Goal: Information Seeking & Learning: Learn about a topic

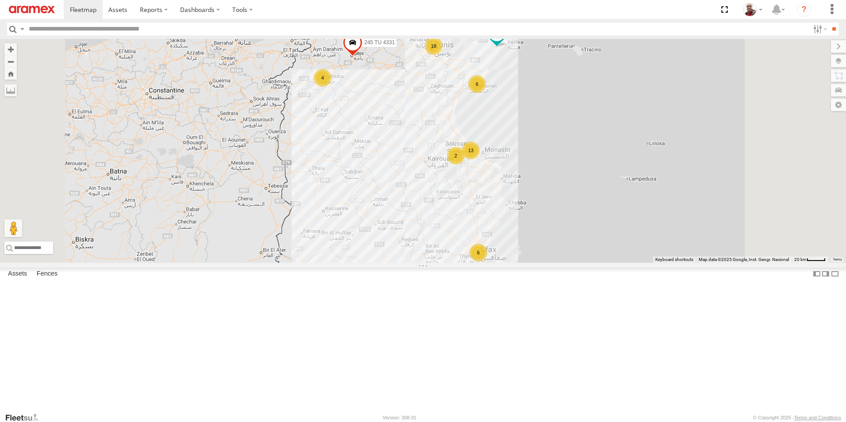
click at [160, 30] on input "text" at bounding box center [417, 29] width 784 height 13
click at [829, 23] on input "**" at bounding box center [834, 29] width 10 height 13
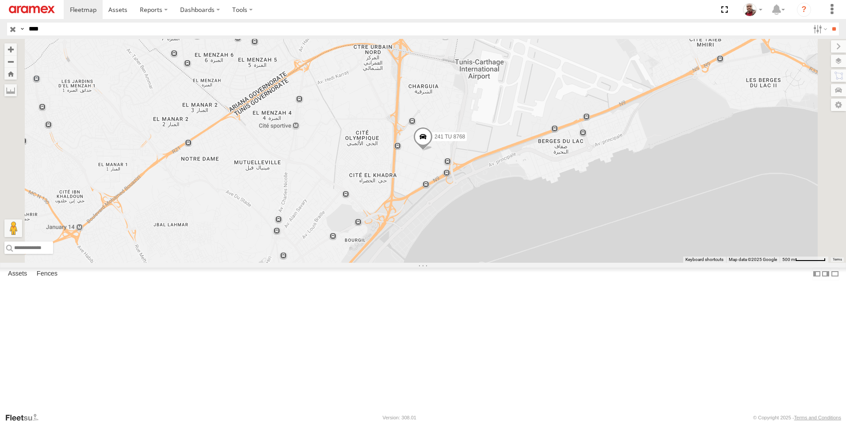
click at [97, 27] on input "****" at bounding box center [417, 29] width 784 height 13
type input "****"
click at [829, 23] on input "**" at bounding box center [834, 29] width 10 height 13
click at [11, 30] on input "button" at bounding box center [13, 29] width 12 height 13
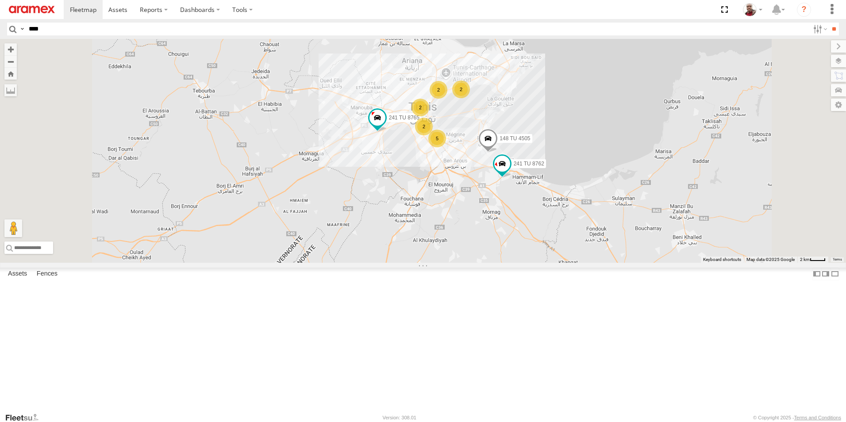
drag, startPoint x: 544, startPoint y: 103, endPoint x: 544, endPoint y: 221, distance: 118.2
click at [446, 147] on div "5" at bounding box center [437, 139] width 18 height 18
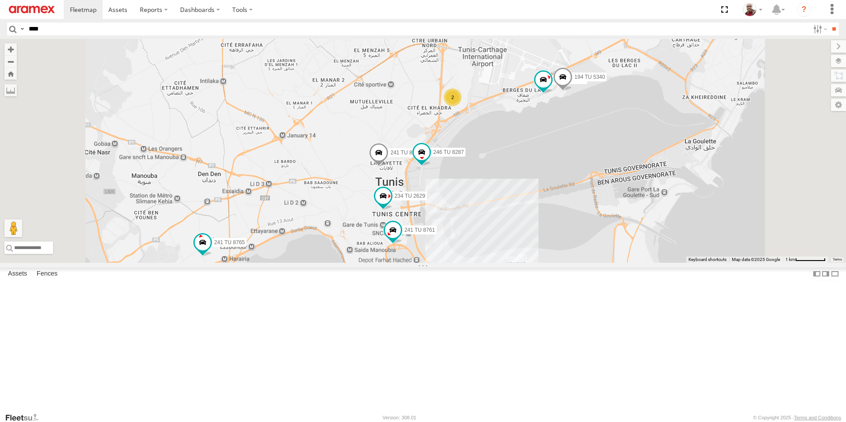
click at [462, 106] on div "2" at bounding box center [453, 98] width 18 height 18
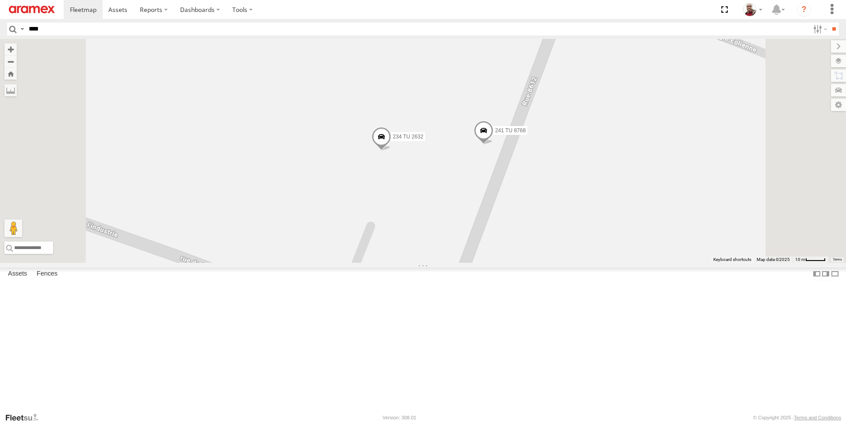
click at [391, 151] on span at bounding box center [381, 139] width 19 height 24
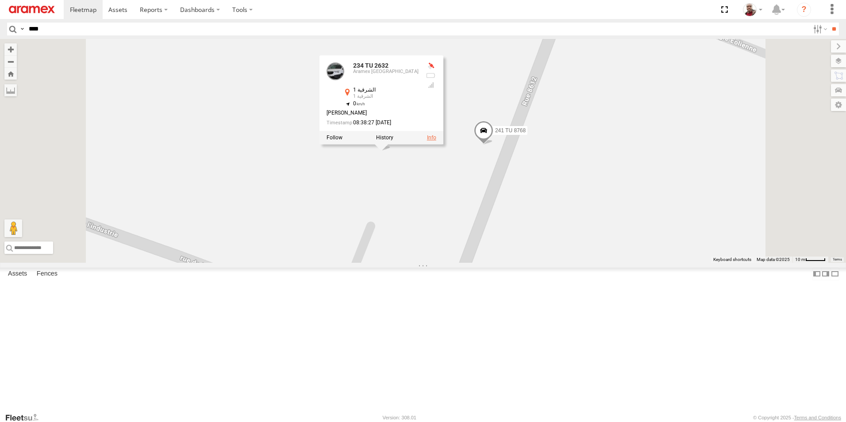
click at [436, 141] on link at bounding box center [431, 138] width 9 height 6
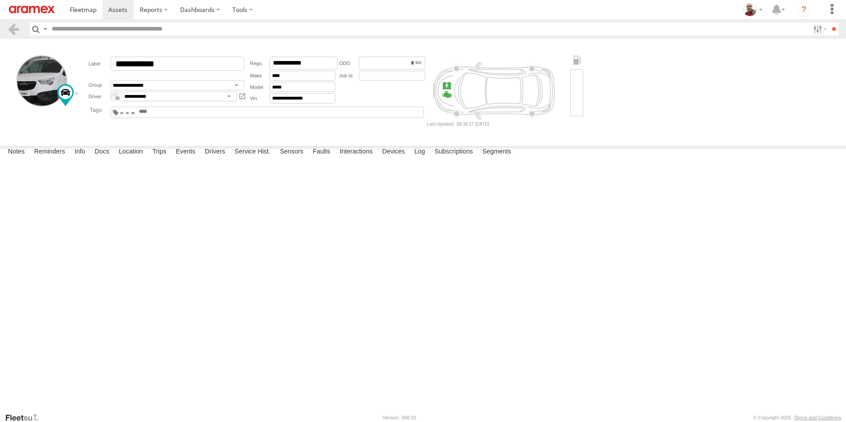
click at [0, 0] on textarea at bounding box center [0, 0] width 0 height 0
click at [0, 0] on div at bounding box center [0, 0] width 0 height 0
click at [0, 0] on span at bounding box center [0, 0] width 0 height 0
click at [0, 0] on textarea at bounding box center [0, 0] width 0 height 0
type textarea "**********"
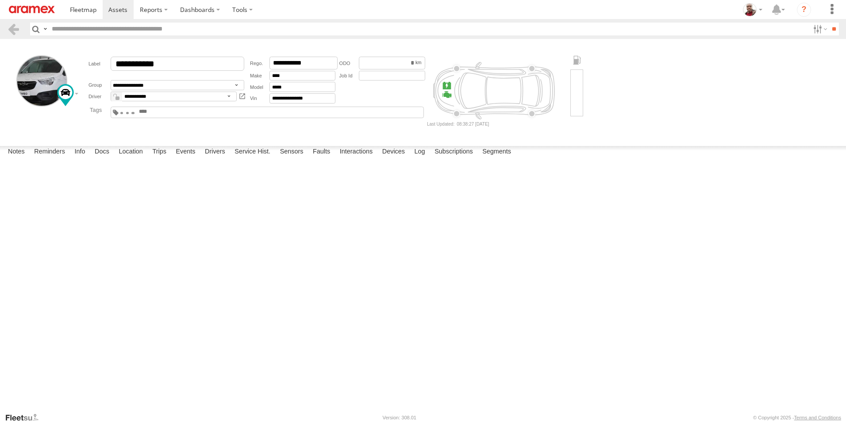
click at [0, 0] on button "Save" at bounding box center [0, 0] width 0 height 0
click at [39, 10] on img at bounding box center [32, 10] width 46 height 8
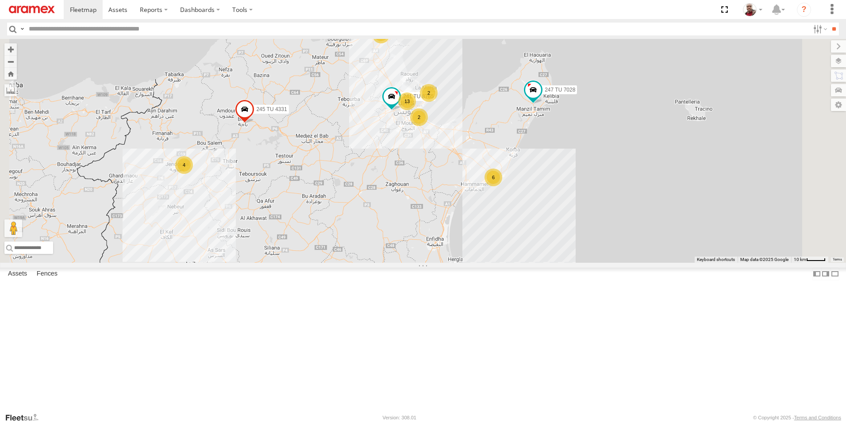
drag, startPoint x: 553, startPoint y: 139, endPoint x: 512, endPoint y: 216, distance: 87.1
click at [512, 216] on div "245 TU 4331 247 TU 7028 13 6 5 11 241 TU 8765 2 4 2 4" at bounding box center [423, 151] width 846 height 224
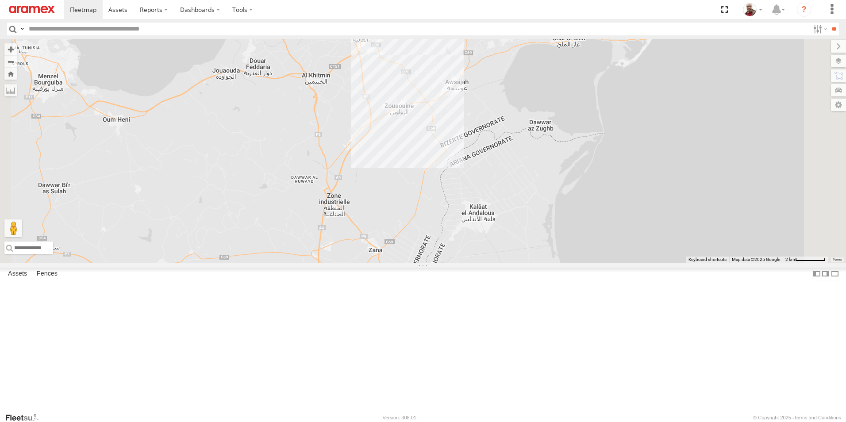
drag, startPoint x: 488, startPoint y: 85, endPoint x: 492, endPoint y: 197, distance: 111.6
click at [492, 197] on div "245 TU 4331 247 TU 7028 241 TU 8765" at bounding box center [423, 151] width 846 height 224
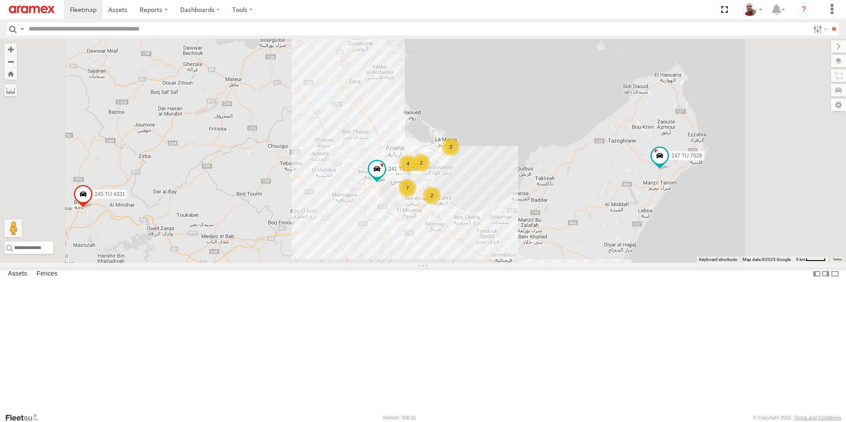
drag, startPoint x: 626, startPoint y: 352, endPoint x: 588, endPoint y: 247, distance: 111.8
click at [588, 247] on div "245 TU 4331 247 TU 7028 241 TU 8765 4 5 7 2 2 2" at bounding box center [423, 151] width 846 height 224
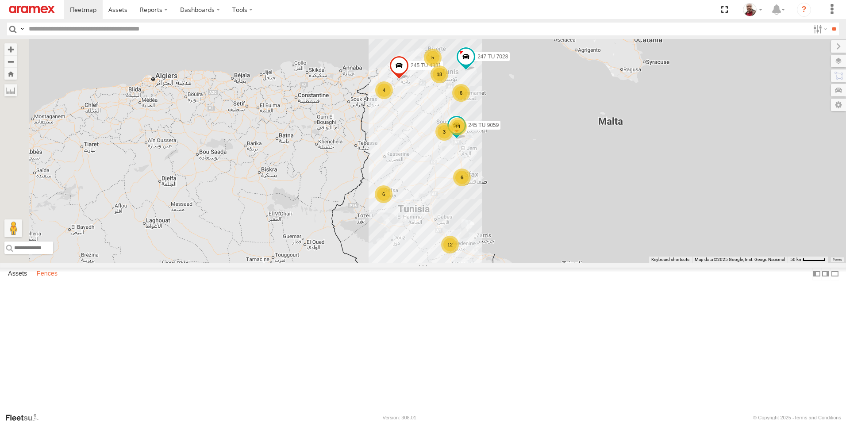
click at [49, 280] on label "Fences" at bounding box center [47, 274] width 30 height 12
click at [0, 0] on div "Branch Bizerte" at bounding box center [0, 0] width 0 height 0
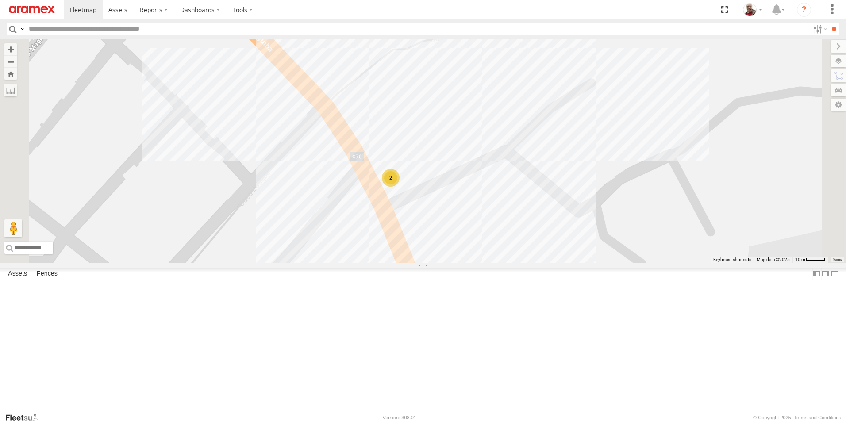
click at [0, 0] on div "Gafsa Branch" at bounding box center [0, 0] width 0 height 0
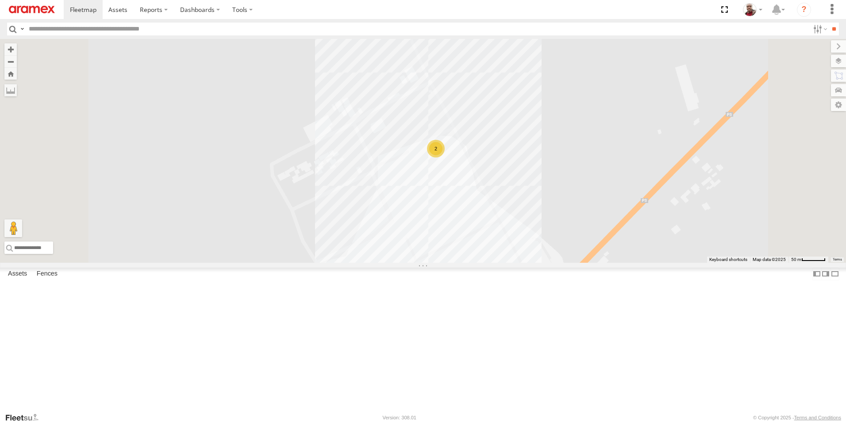
click at [0, 0] on div "Jandouba Branch" at bounding box center [0, 0] width 0 height 0
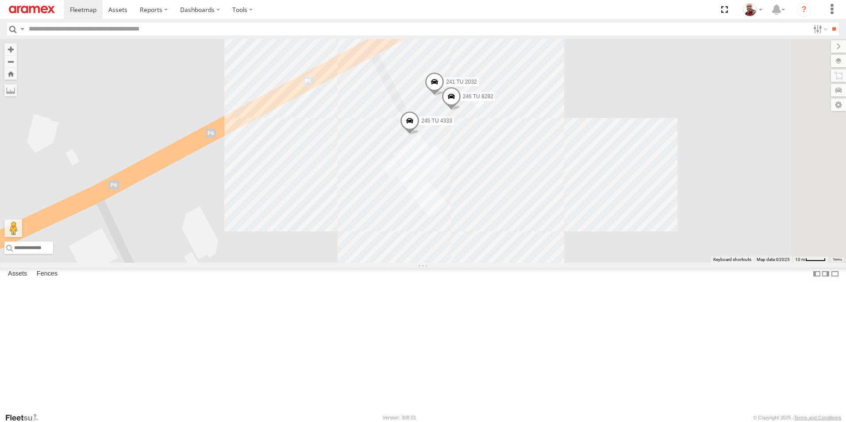
click at [0, 0] on div "Mednine Branch" at bounding box center [0, 0] width 0 height 0
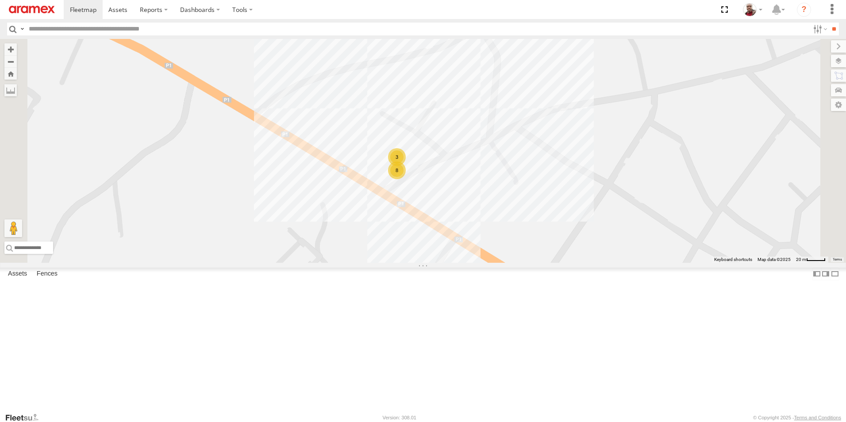
click at [0, 0] on div "Sfax Office" at bounding box center [0, 0] width 0 height 0
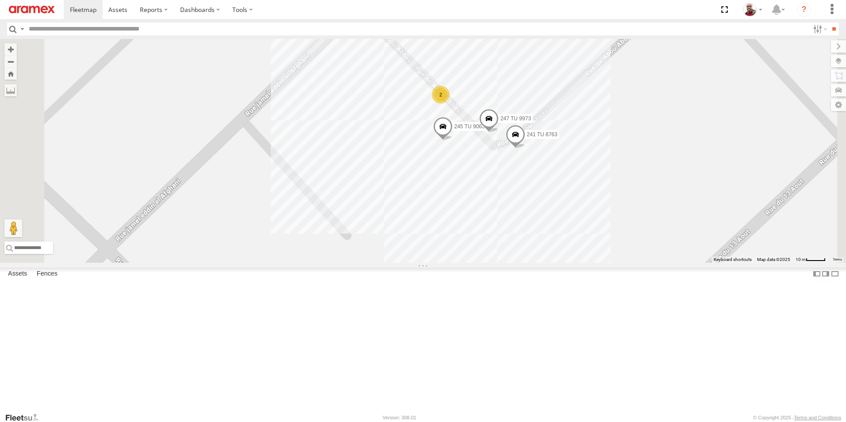
click at [0, 0] on div "Souse Branch" at bounding box center [0, 0] width 0 height 0
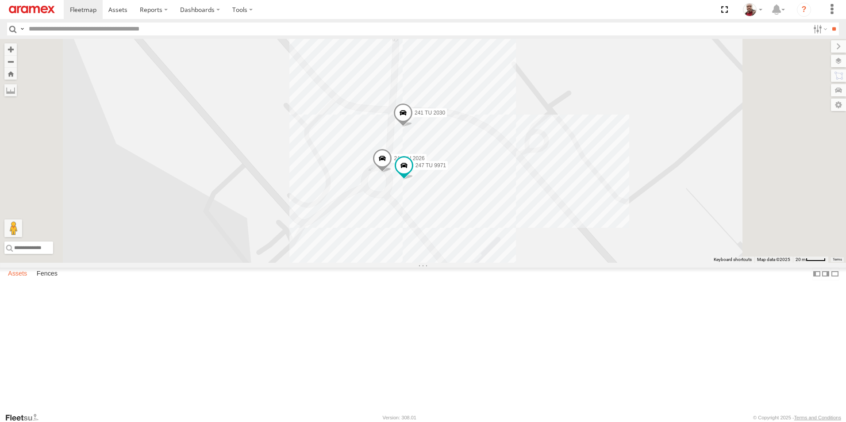
click at [18, 280] on label "Assets" at bounding box center [18, 274] width 28 height 12
click at [816, 28] on label at bounding box center [819, 29] width 19 height 13
click at [0, 0] on span "Review" at bounding box center [0, 0] width 0 height 0
click at [0, 0] on span "Investigate" at bounding box center [0, 0] width 0 height 0
click at [0, 0] on span "Offline" at bounding box center [0, 0] width 0 height 0
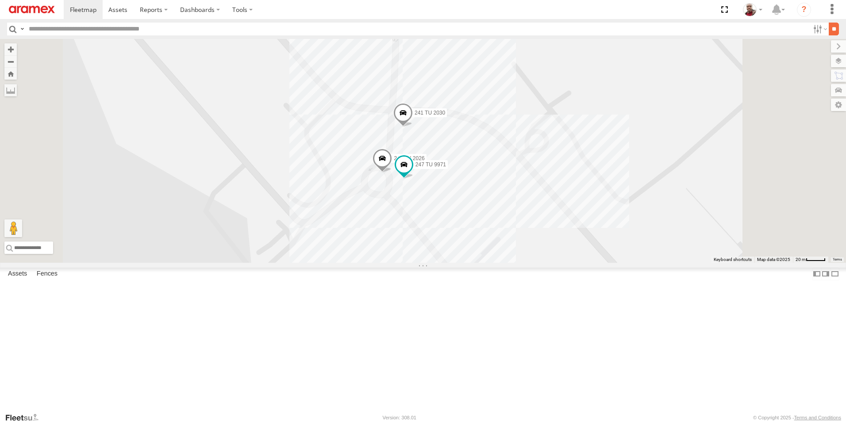
click at [832, 25] on input "**" at bounding box center [834, 29] width 10 height 13
click at [0, 0] on div "Sfax Office" at bounding box center [0, 0] width 0 height 0
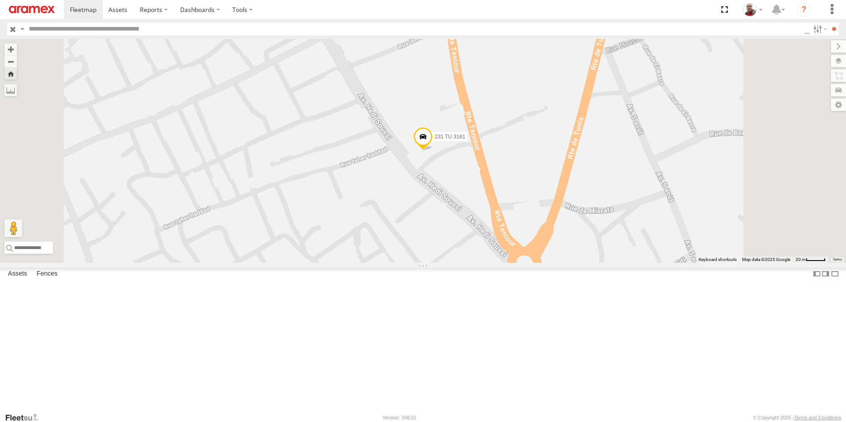
click at [0, 0] on div "245 TU 4326" at bounding box center [0, 0] width 0 height 0
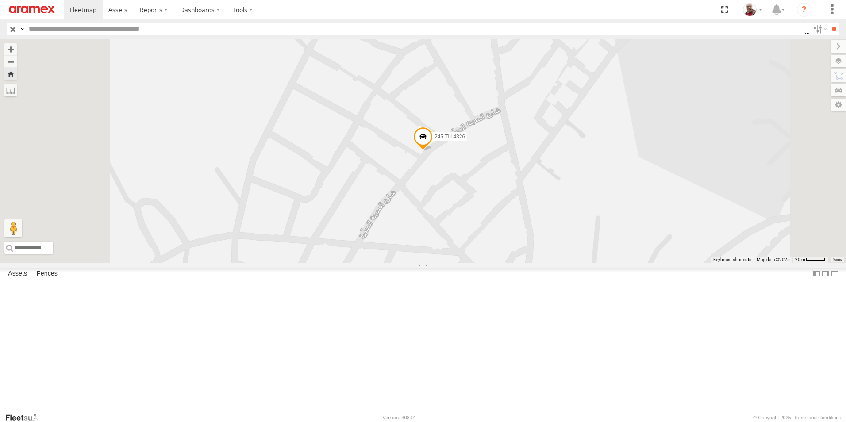
click at [14, 31] on input "button" at bounding box center [13, 29] width 12 height 13
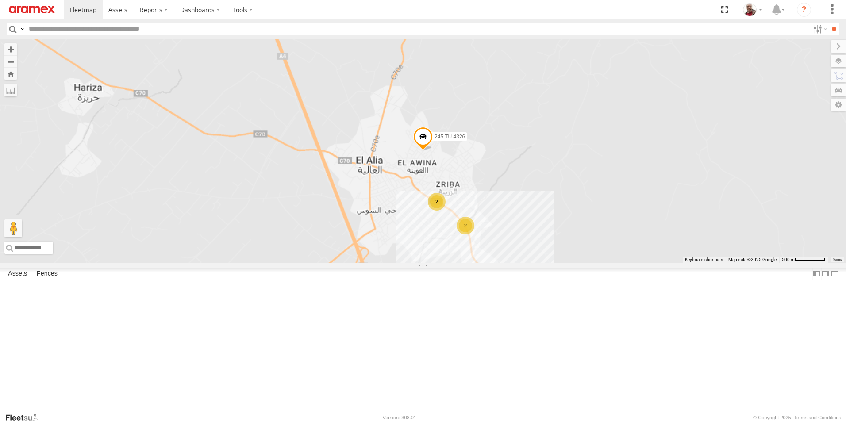
click at [201, 31] on input "text" at bounding box center [417, 29] width 784 height 13
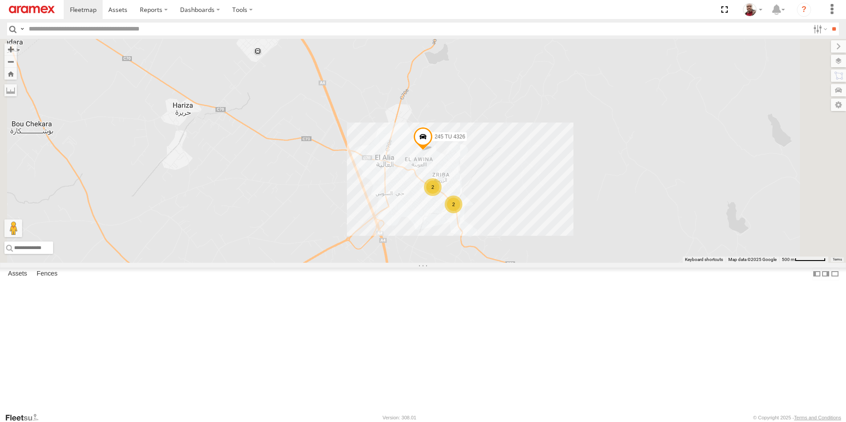
click at [77, 24] on input "text" at bounding box center [417, 29] width 784 height 13
type input "****"
click at [829, 23] on input "**" at bounding box center [834, 29] width 10 height 13
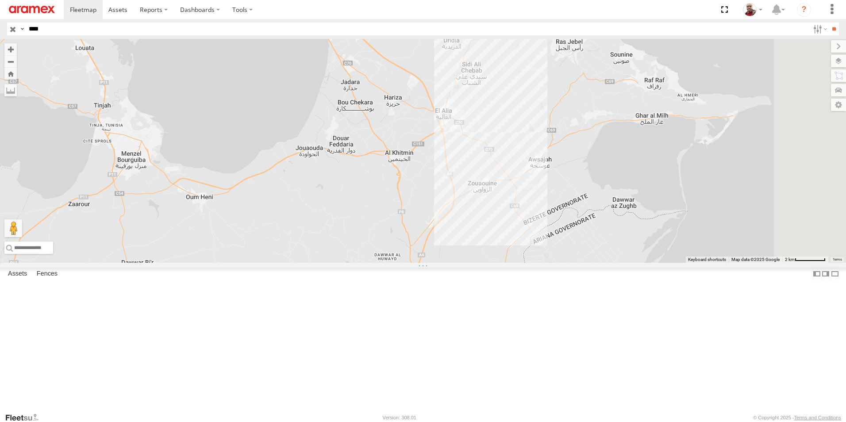
drag, startPoint x: 745, startPoint y: 277, endPoint x: 620, endPoint y: 200, distance: 146.4
click at [620, 200] on div at bounding box center [423, 151] width 846 height 224
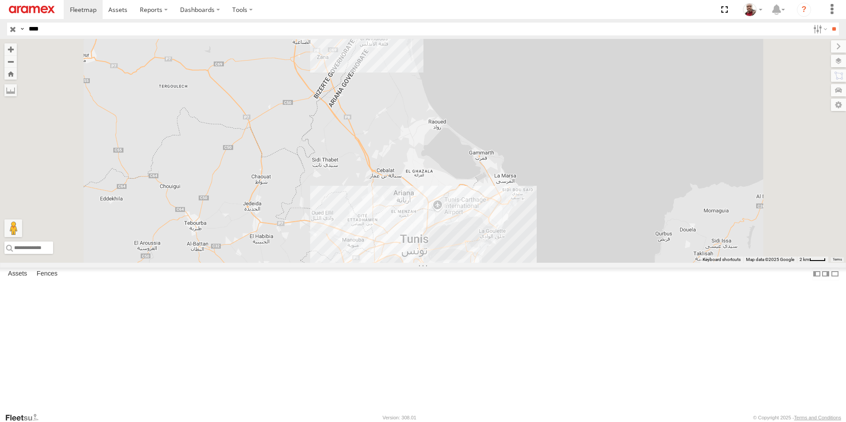
drag, startPoint x: 524, startPoint y: 295, endPoint x: 522, endPoint y: 185, distance: 110.7
click at [522, 181] on div at bounding box center [423, 151] width 846 height 224
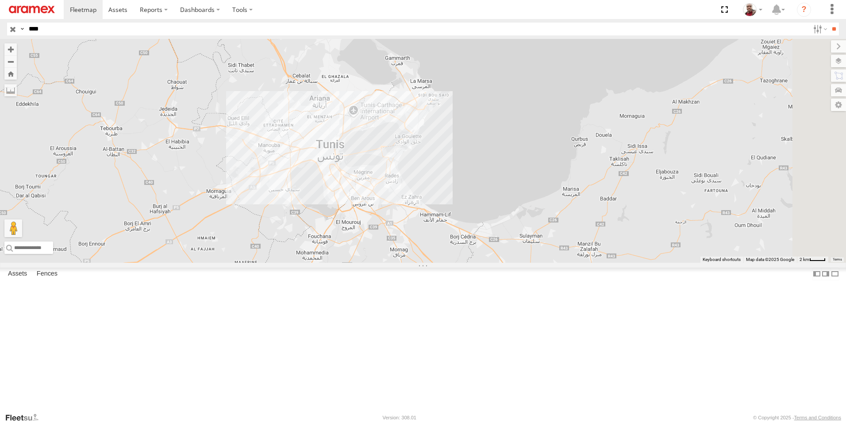
drag, startPoint x: 578, startPoint y: 276, endPoint x: 478, endPoint y: 166, distance: 148.2
click at [478, 166] on div at bounding box center [423, 151] width 846 height 224
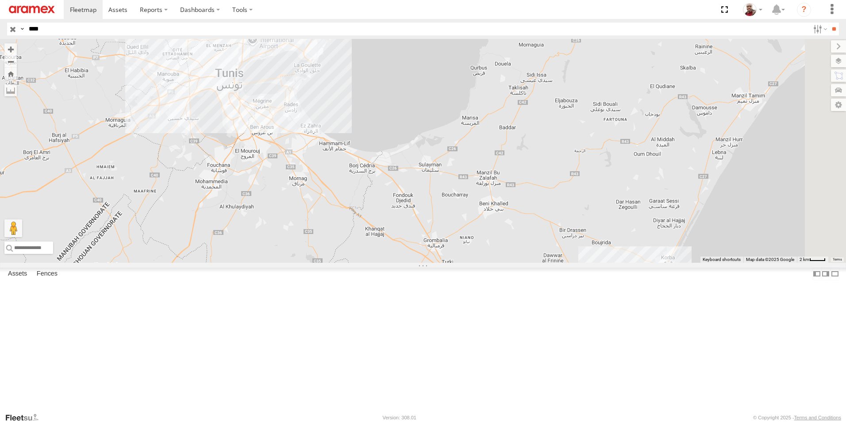
drag, startPoint x: 710, startPoint y: 255, endPoint x: 632, endPoint y: 215, distance: 87.9
click at [632, 215] on div at bounding box center [423, 151] width 846 height 224
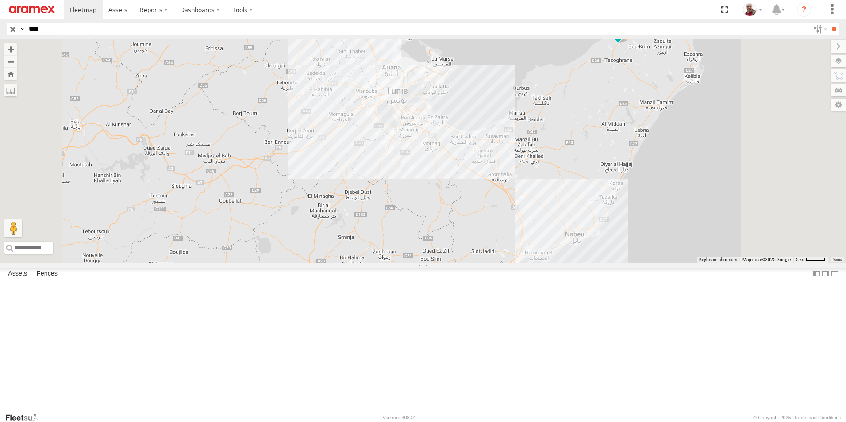
click at [626, 38] on span at bounding box center [618, 30] width 16 height 16
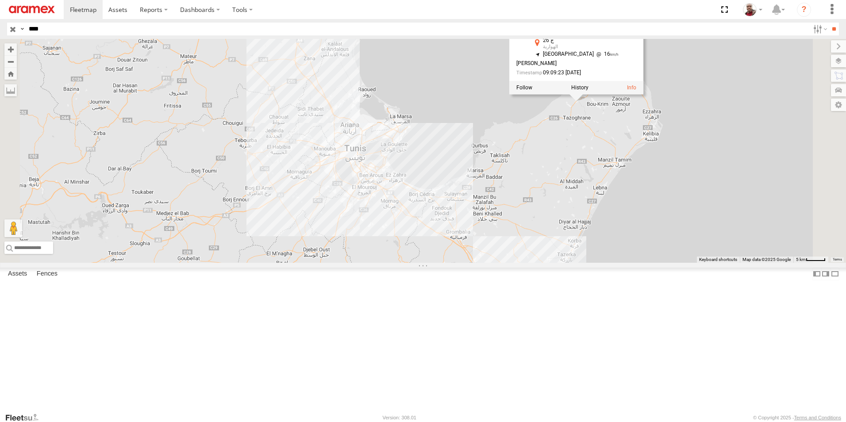
drag, startPoint x: 735, startPoint y: 148, endPoint x: 692, endPoint y: 206, distance: 71.9
click at [692, 206] on div "247 TU 7028 247 TU 7028 Nabeul branch ج 26 الهوارية 36.93387 , 10.86764 South E…" at bounding box center [423, 151] width 846 height 224
click at [635, 93] on link at bounding box center [630, 90] width 9 height 6
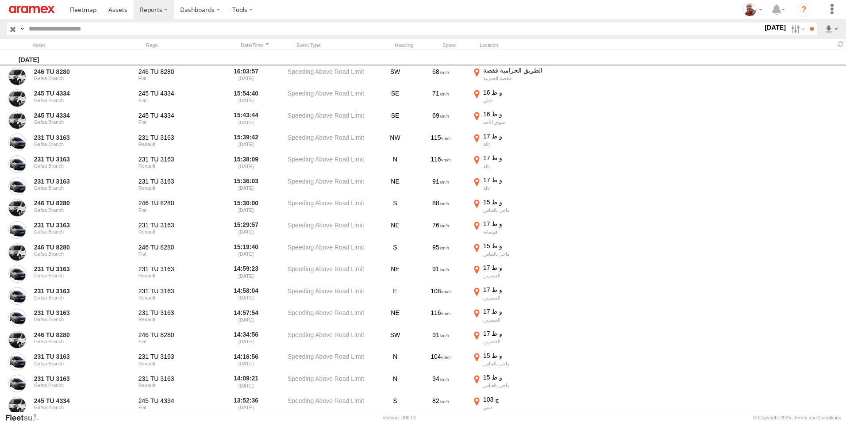
drag, startPoint x: 27, startPoint y: 8, endPoint x: 37, endPoint y: 15, distance: 13.0
click at [27, 8] on img at bounding box center [32, 10] width 46 height 8
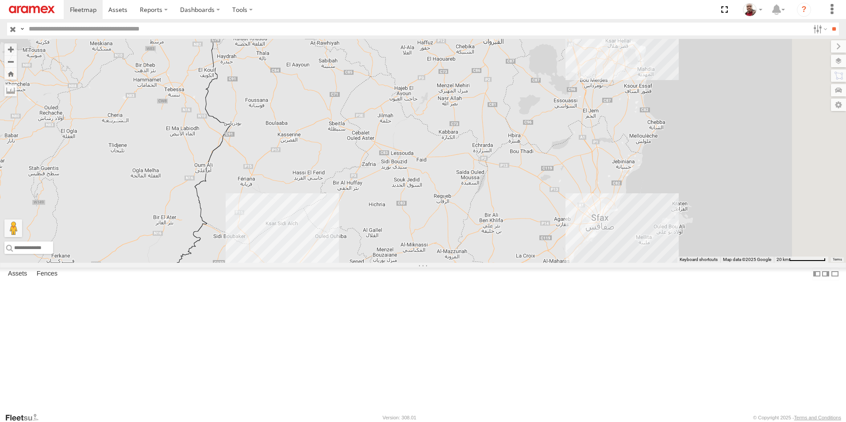
click at [12, 27] on input "button" at bounding box center [13, 29] width 12 height 13
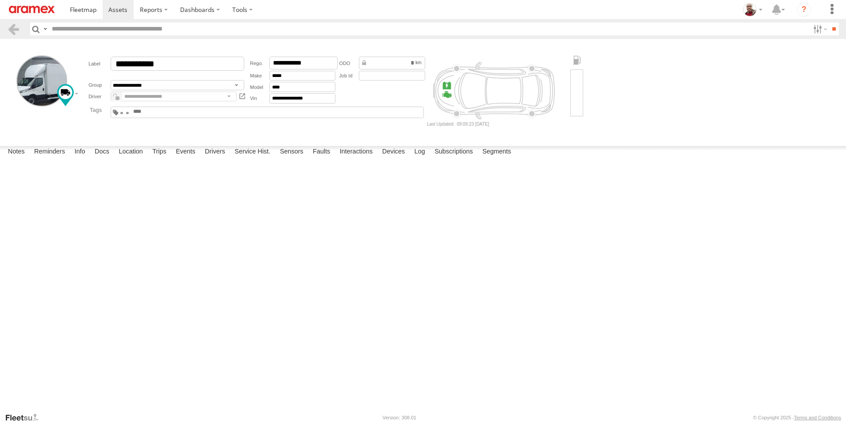
click at [41, 7] on img at bounding box center [32, 10] width 46 height 8
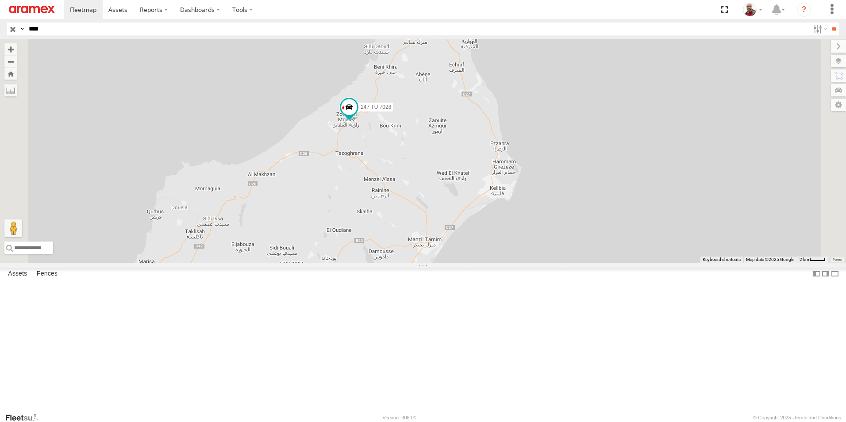
drag, startPoint x: 387, startPoint y: 268, endPoint x: 452, endPoint y: 251, distance: 67.3
click at [452, 251] on div "247 TU 7028" at bounding box center [423, 151] width 846 height 224
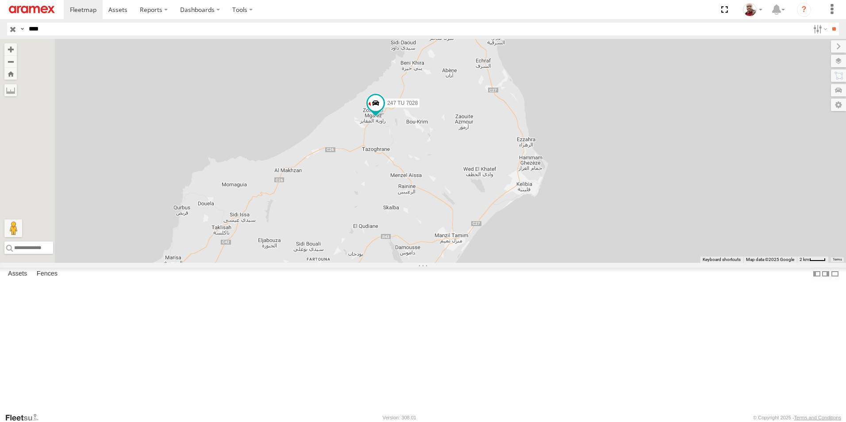
drag, startPoint x: 404, startPoint y: 281, endPoint x: 441, endPoint y: 270, distance: 39.0
click at [440, 263] on div "247 TU 7028" at bounding box center [423, 151] width 846 height 224
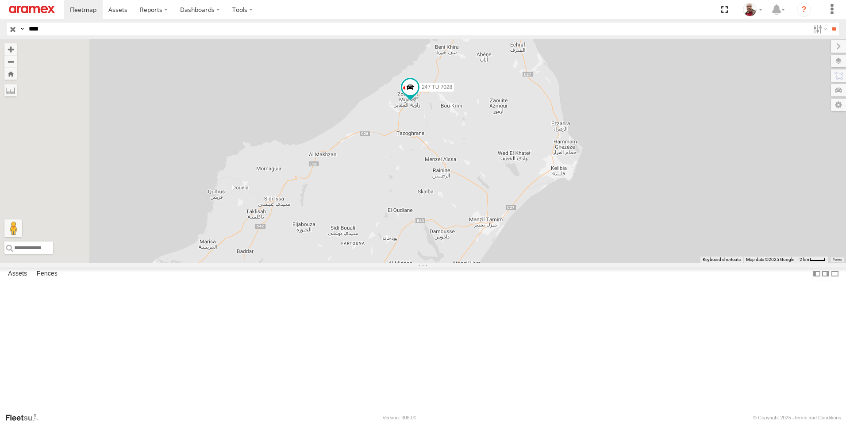
drag, startPoint x: 402, startPoint y: 288, endPoint x: 471, endPoint y: 252, distance: 78.2
click at [470, 253] on div "247 TU 7028" at bounding box center [423, 151] width 846 height 224
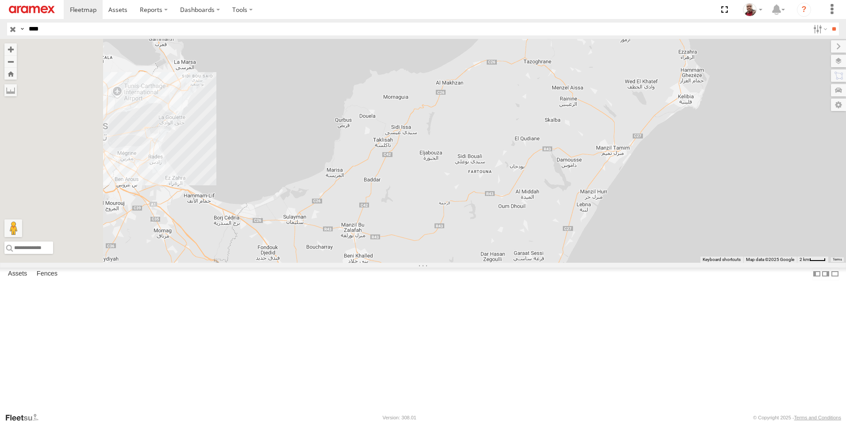
drag, startPoint x: 414, startPoint y: 300, endPoint x: 452, endPoint y: 283, distance: 41.4
click at [452, 263] on div "247 TU 7028" at bounding box center [423, 151] width 846 height 224
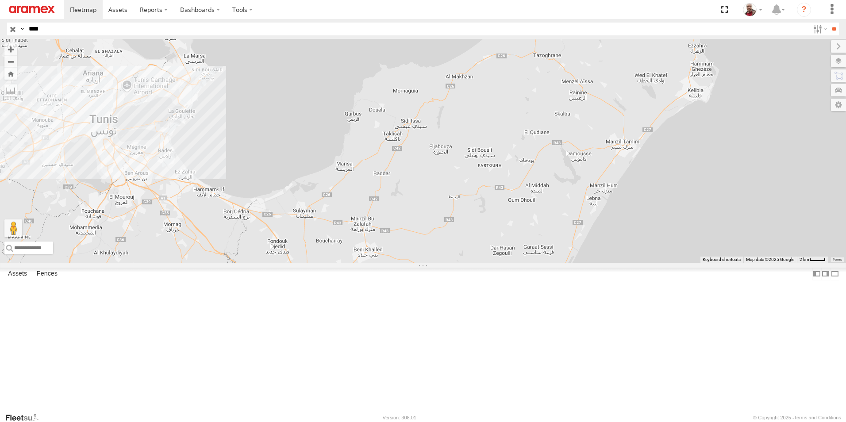
click at [13, 27] on input "button" at bounding box center [13, 29] width 12 height 13
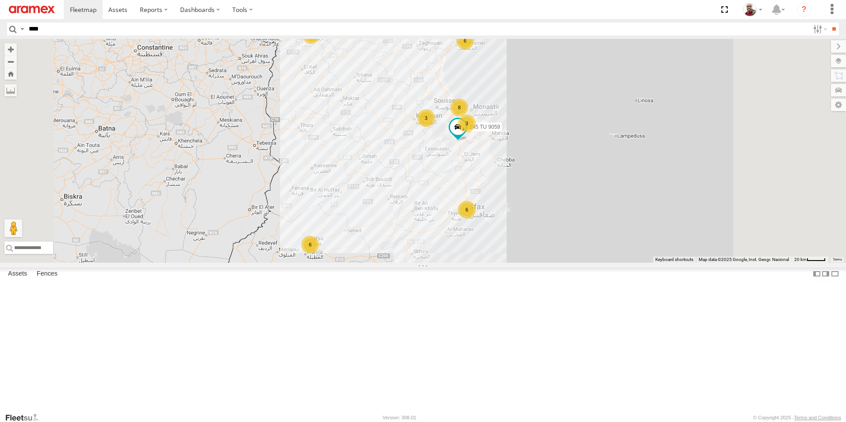
drag, startPoint x: 552, startPoint y: 223, endPoint x: 539, endPoint y: 205, distance: 23.1
click at [539, 205] on div "247 TU 7028 245 TU 4331 245 TU 9059 18 6 5 8 6 6 3 4 3" at bounding box center [423, 151] width 846 height 224
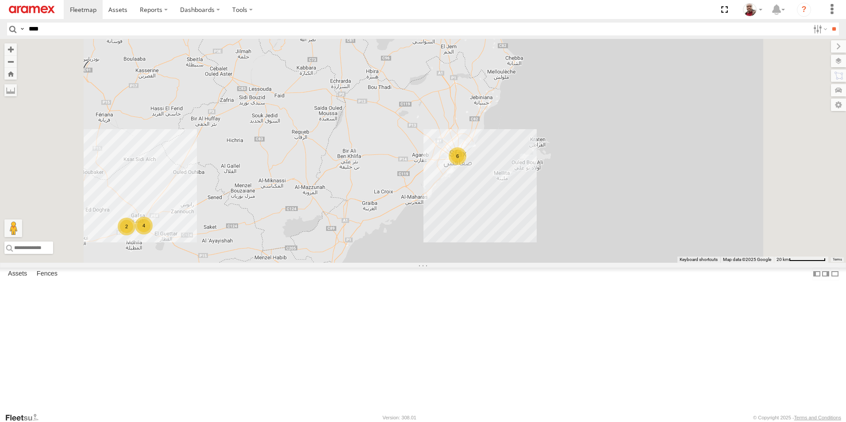
drag, startPoint x: 566, startPoint y: 275, endPoint x: 540, endPoint y: 208, distance: 72.0
click at [540, 208] on div "247 TU 7028 245 TU 4331 245 TU 9059 6 4 6 234 TU 2630 2 2 2 245 TU 9060 245 TU …" at bounding box center [423, 151] width 846 height 224
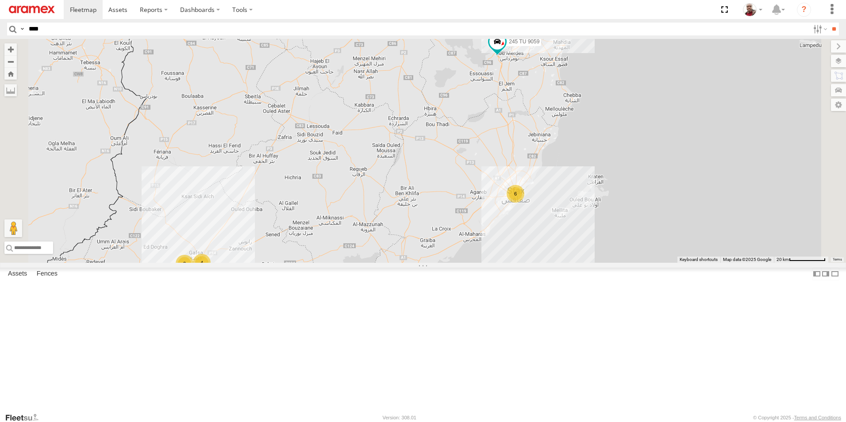
drag, startPoint x: 507, startPoint y: 180, endPoint x: 555, endPoint y: 245, distance: 80.6
click at [555, 245] on div "247 TU 7028 245 TU 4331 245 TU 9059 234 TU 2630 245 TU 9060 245 TU 9064 247 TU …" at bounding box center [423, 151] width 846 height 224
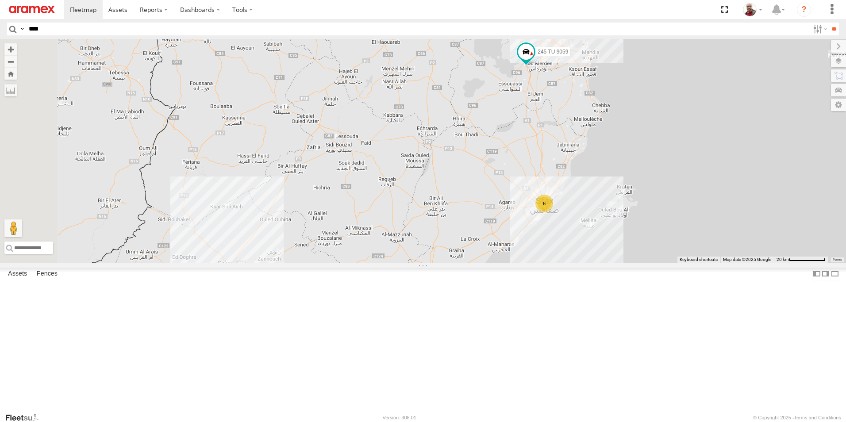
drag, startPoint x: 378, startPoint y: 241, endPoint x: 449, endPoint y: 284, distance: 83.4
click at [449, 263] on div "247 TU 7028 245 TU 4331 245 TU 9059 234 TU 2630 245 TU 9060 245 TU 9064 247 TU …" at bounding box center [423, 151] width 846 height 224
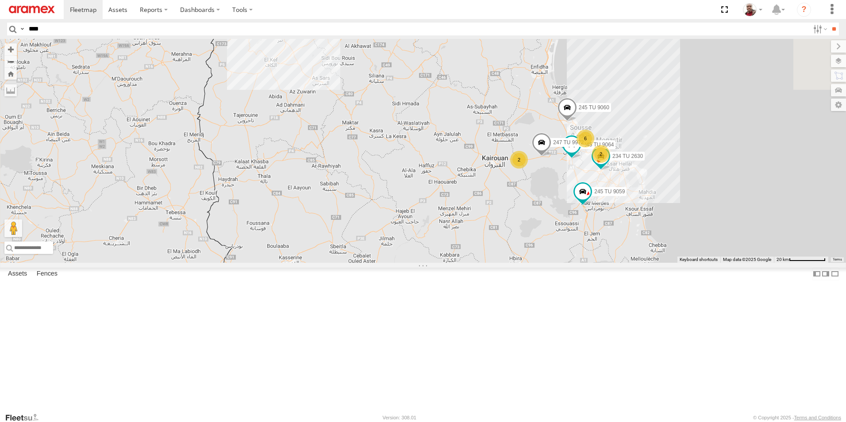
drag, startPoint x: 601, startPoint y: 166, endPoint x: 598, endPoint y: 270, distance: 104.9
click at [598, 263] on div "247 TU 7028 245 TU 4331 245 TU 9059 234 TU 2630 245 TU 9060 245 TU 9064 247 TU …" at bounding box center [423, 151] width 846 height 224
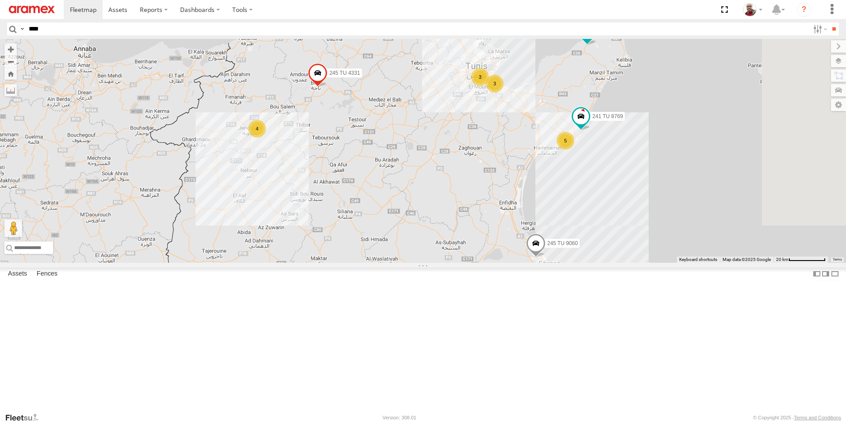
drag, startPoint x: 616, startPoint y: 187, endPoint x: 583, endPoint y: 299, distance: 117.1
click at [584, 263] on div "247 TU 7028 245 TU 4331 245 TU 9059 234 TU 2630 245 TU 9060 245 TU 9064 247 TU …" at bounding box center [423, 151] width 846 height 224
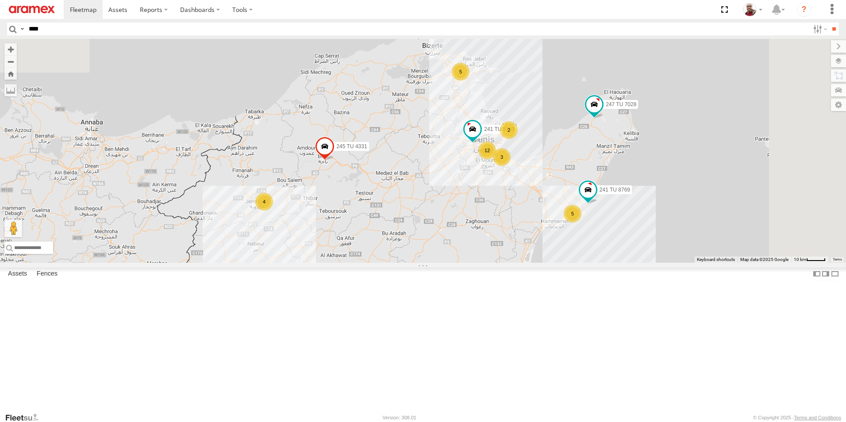
drag, startPoint x: 586, startPoint y: 250, endPoint x: 606, endPoint y: 283, distance: 38.7
click at [606, 263] on div "247 TU 7028 245 TU 4331 245 TU 9059 234 TU 2630 245 TU 9060 245 TU 9064 247 TU …" at bounding box center [423, 151] width 846 height 224
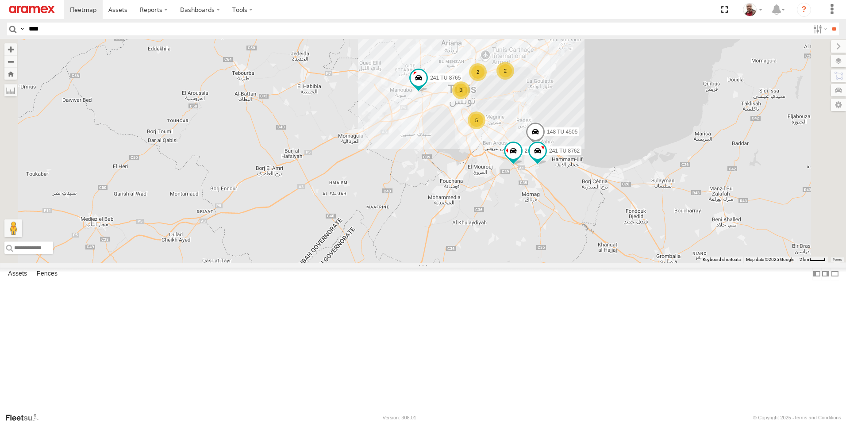
drag, startPoint x: 586, startPoint y: 211, endPoint x: 609, endPoint y: 278, distance: 71.4
click at [609, 263] on div "247 TU 7028 245 TU 4331 245 TU 9059 234 TU 2630 245 TU 9060 245 TU 9064 247 TU …" at bounding box center [423, 151] width 846 height 224
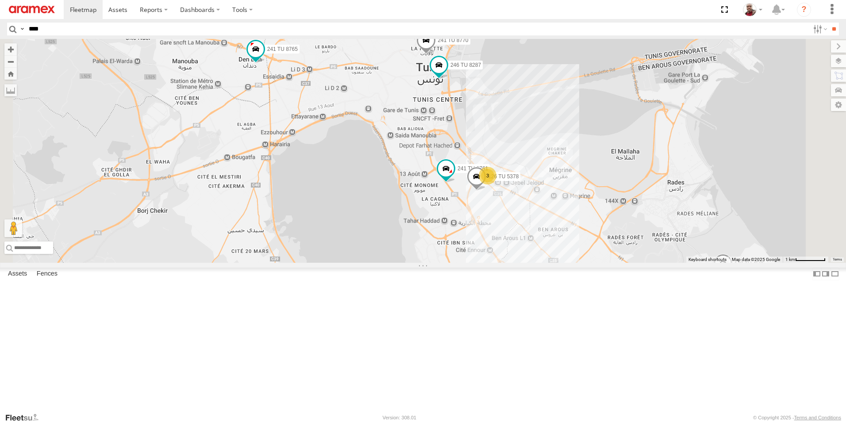
drag, startPoint x: 596, startPoint y: 193, endPoint x: 609, endPoint y: 245, distance: 54.2
click at [594, 263] on div "247 TU 7028 245 TU 4331 245 TU 9059 234 TU 2630 245 TU 9060 245 TU 9064 247 TU …" at bounding box center [423, 151] width 846 height 224
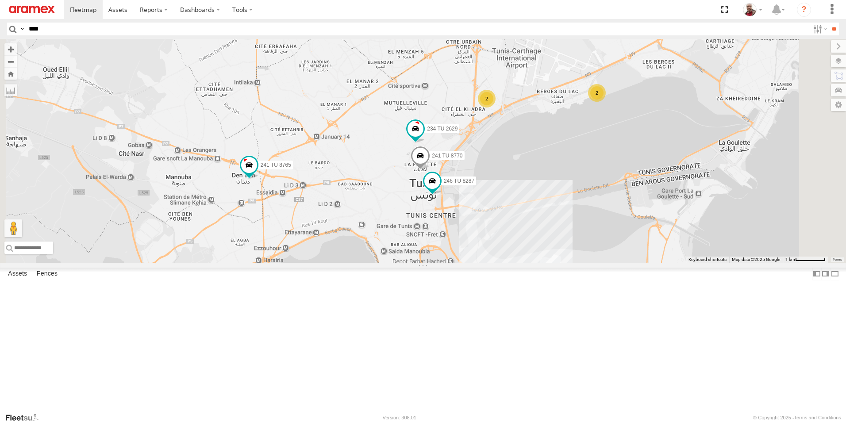
click at [606, 102] on div "2" at bounding box center [597, 93] width 18 height 18
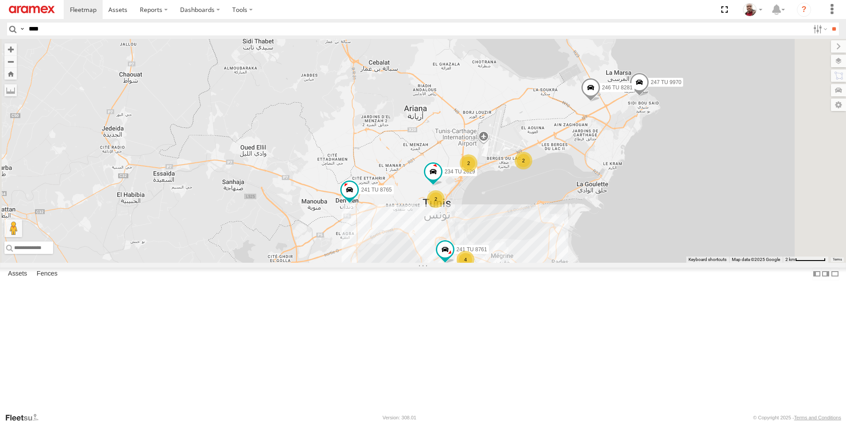
drag, startPoint x: 579, startPoint y: 316, endPoint x: 614, endPoint y: 275, distance: 53.7
click at [613, 263] on div "247 TU 7028 245 TU 4331 245 TU 9059 234 TU 2630 245 TU 9060 245 TU 9064 247 TU …" at bounding box center [423, 151] width 846 height 224
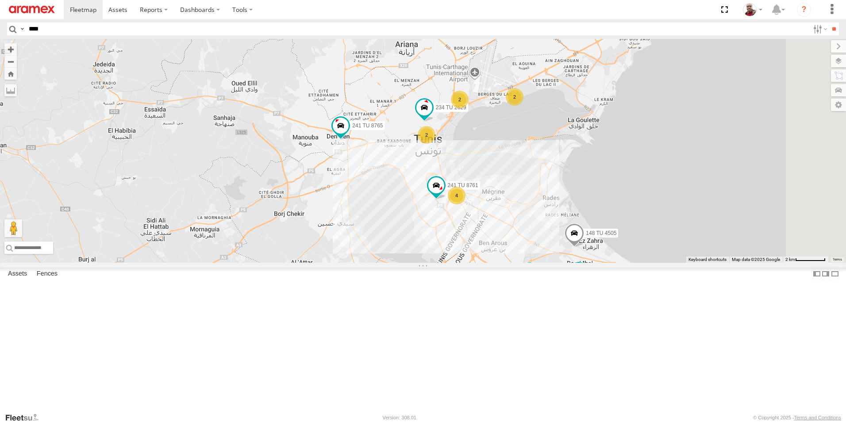
drag, startPoint x: 519, startPoint y: 275, endPoint x: 496, endPoint y: 231, distance: 49.7
click at [496, 231] on div "247 TU 7028 245 TU 4331 245 TU 9059 234 TU 2630 245 TU 9060 245 TU 9064 247 TU …" at bounding box center [423, 151] width 846 height 224
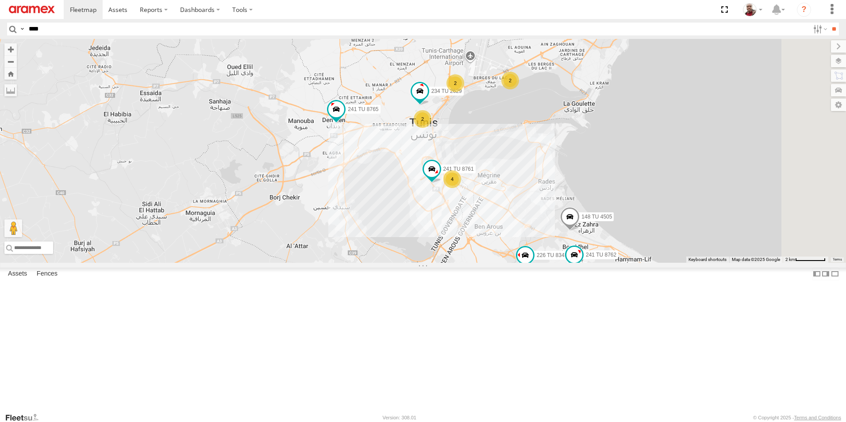
click at [139, 30] on input "****" at bounding box center [417, 29] width 784 height 13
type input "****"
click at [829, 23] on input "**" at bounding box center [834, 29] width 10 height 13
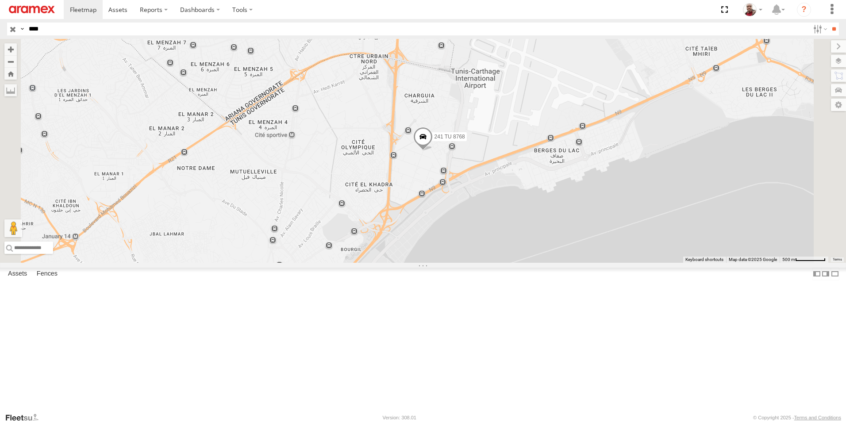
click at [433, 151] on span at bounding box center [422, 139] width 19 height 24
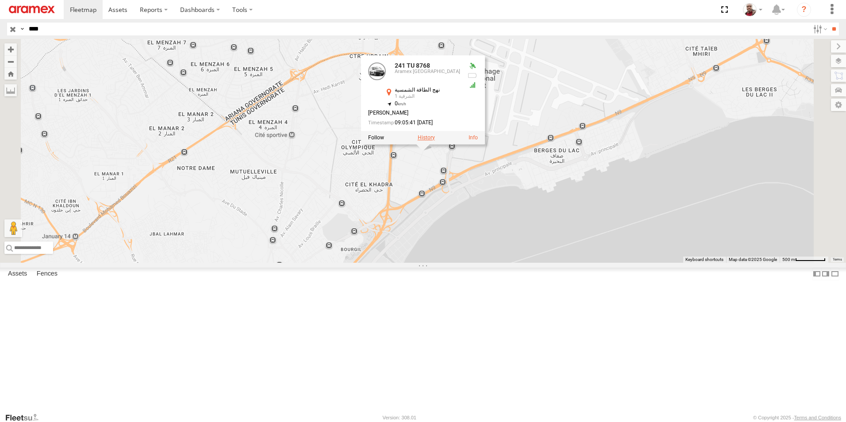
click at [435, 141] on label at bounding box center [426, 138] width 17 height 6
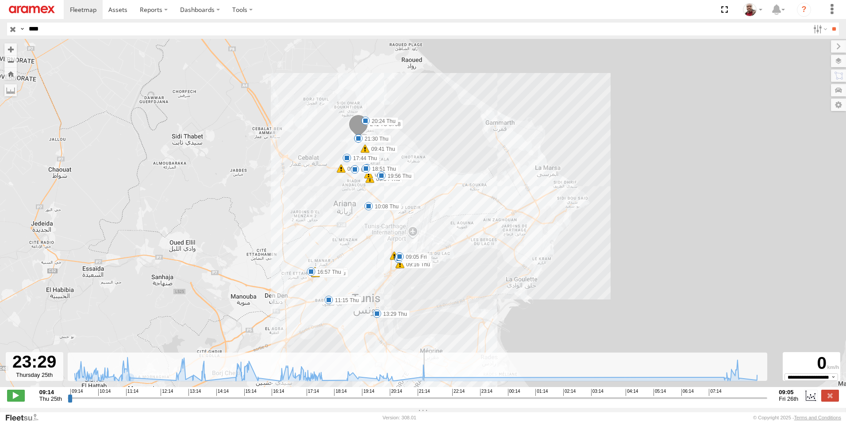
drag, startPoint x: 69, startPoint y: 401, endPoint x: 528, endPoint y: 385, distance: 458.8
type input "**********"
click at [528, 394] on input "range" at bounding box center [418, 398] width 700 height 8
click at [14, 32] on input "button" at bounding box center [13, 29] width 12 height 13
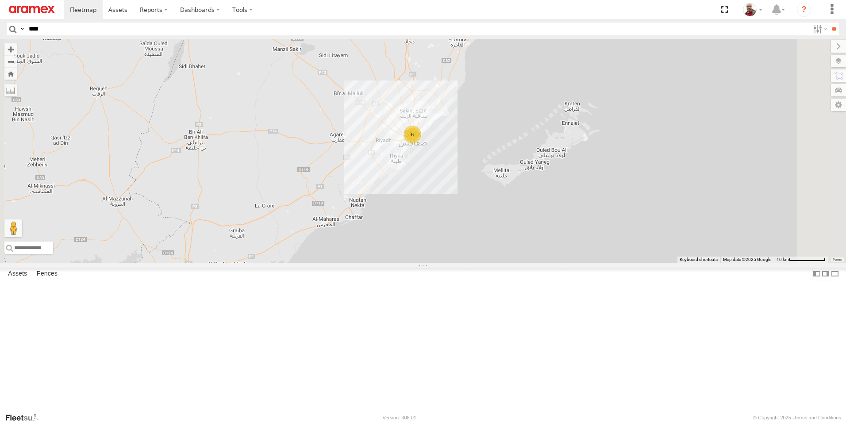
drag, startPoint x: 597, startPoint y: 292, endPoint x: 502, endPoint y: 187, distance: 141.7
click at [502, 187] on div "245 TU 4331 247 TU 7028 245 TU 9059 6" at bounding box center [423, 151] width 846 height 224
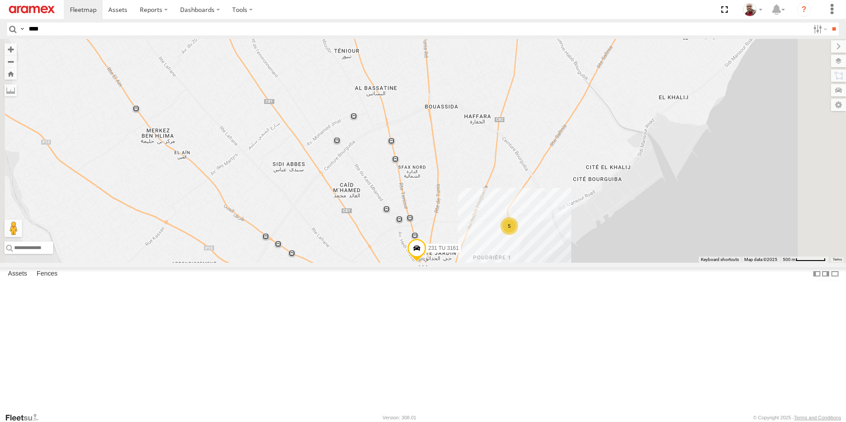
click at [427, 262] on span at bounding box center [416, 251] width 19 height 24
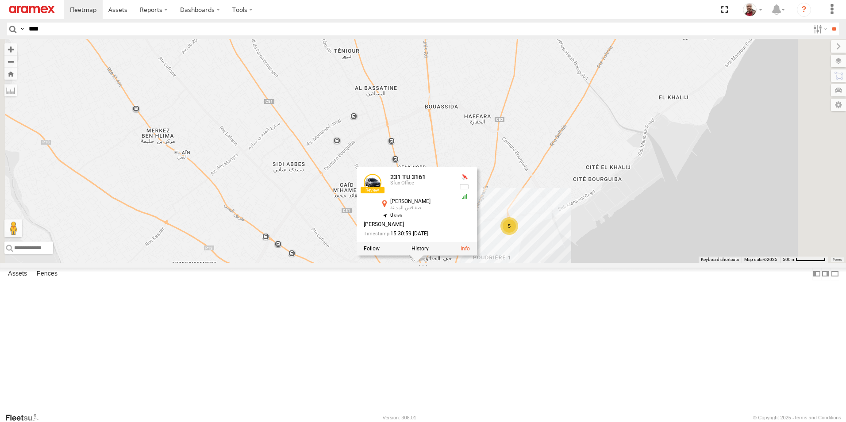
click at [479, 263] on div "245 TU 4331 247 TU 7028 245 TU 9059 231 TU 3161 5 231 TU 3161 Sfax Office نهج ا…" at bounding box center [423, 151] width 846 height 224
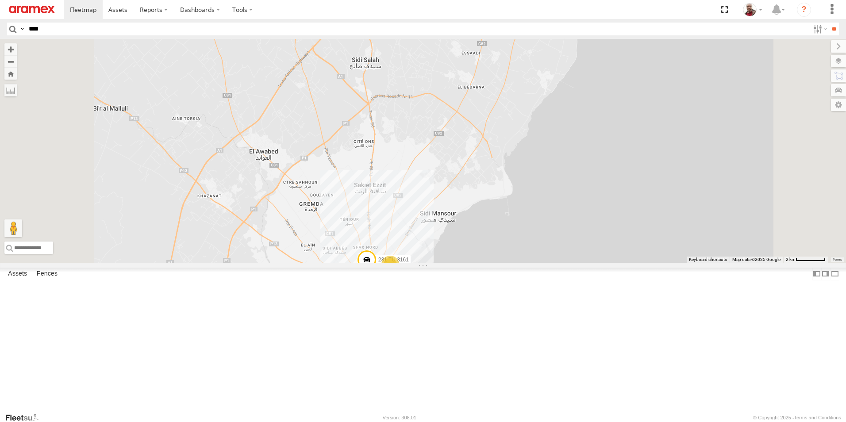
drag, startPoint x: 496, startPoint y: 167, endPoint x: 493, endPoint y: 234, distance: 66.4
click at [493, 234] on div "245 TU 4331 247 TU 7028 245 TU 9059 231 TU 3161 5" at bounding box center [423, 151] width 846 height 224
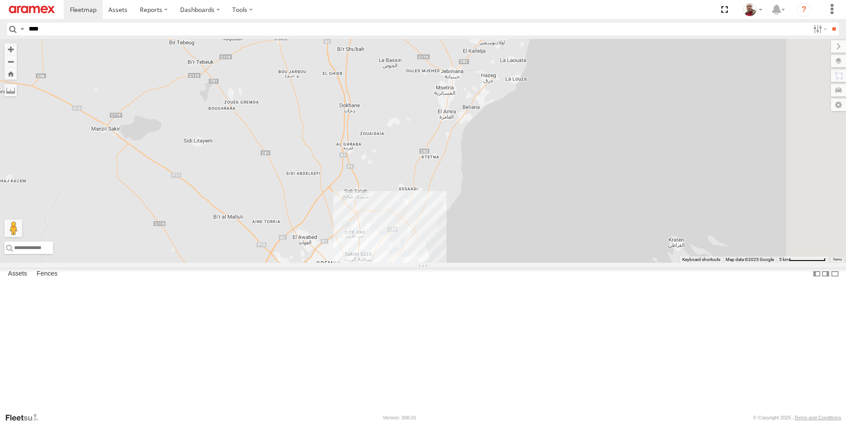
drag, startPoint x: 559, startPoint y: 140, endPoint x: 543, endPoint y: 237, distance: 98.7
click at [543, 237] on div "245 TU 4331 247 TU 7028 245 TU 9059 6" at bounding box center [423, 151] width 846 height 224
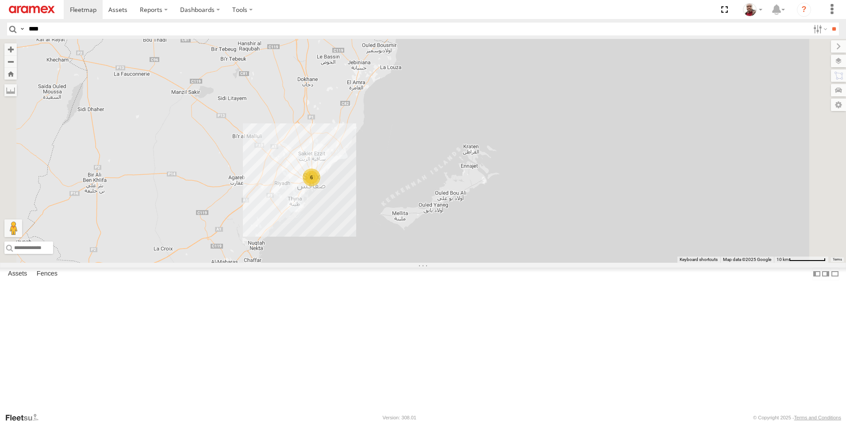
drag, startPoint x: 409, startPoint y: 179, endPoint x: 548, endPoint y: 324, distance: 200.6
click at [547, 263] on div "6" at bounding box center [423, 151] width 846 height 224
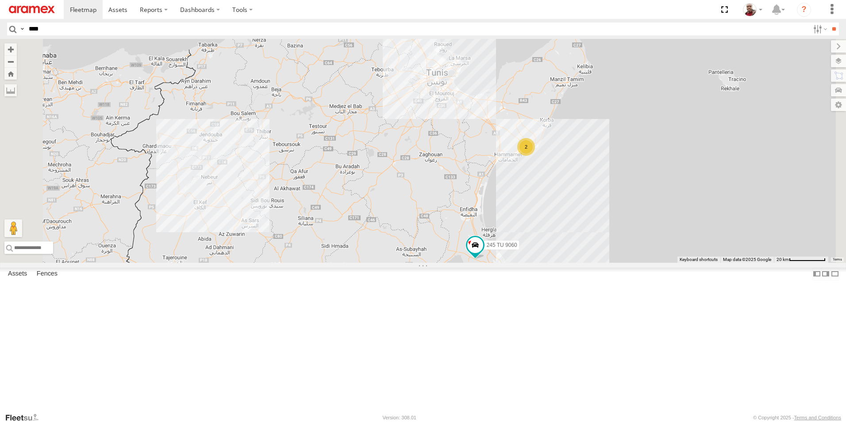
drag, startPoint x: 497, startPoint y: 110, endPoint x: 541, endPoint y: 306, distance: 201.0
click at [541, 263] on div "234 TU 2630 245 TU 9061 245 TU 9062 245 TU 9060 240 TU 779 231 TU 3158 245 TU 9…" at bounding box center [423, 151] width 846 height 224
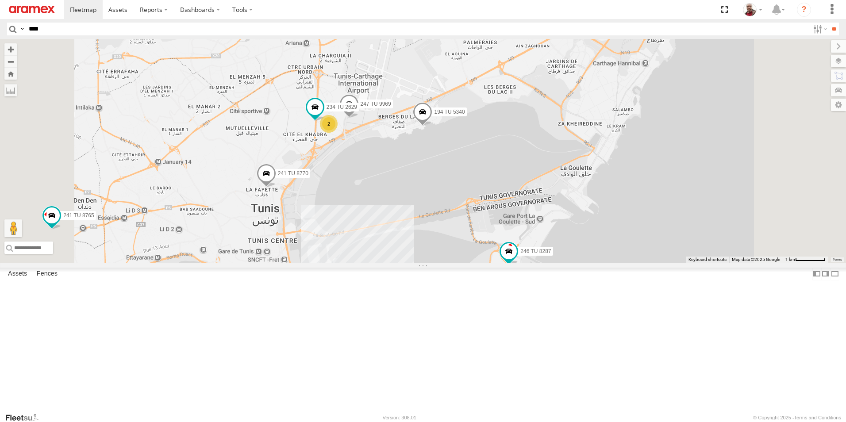
drag, startPoint x: 525, startPoint y: 159, endPoint x: 519, endPoint y: 232, distance: 73.3
click at [519, 232] on div "234 TU 2630 245 TU 9061 245 TU 9062 245 TU 9060 240 TU 779 231 TU 3158 245 TU 9…" at bounding box center [423, 151] width 846 height 224
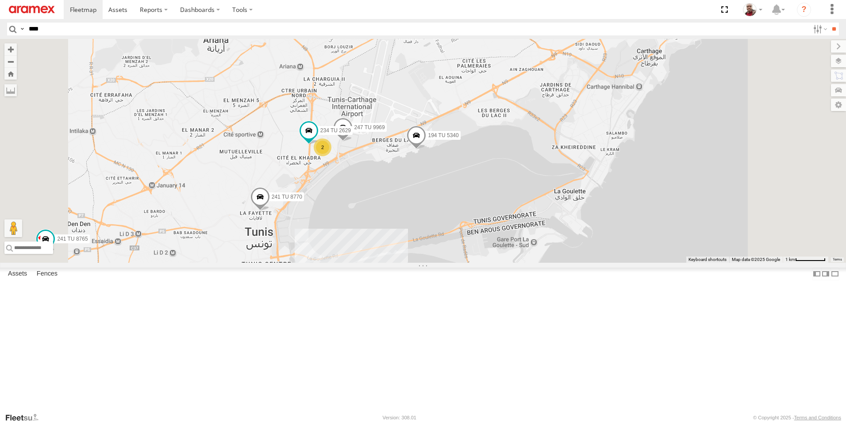
click at [576, 23] on span at bounding box center [565, 12] width 19 height 24
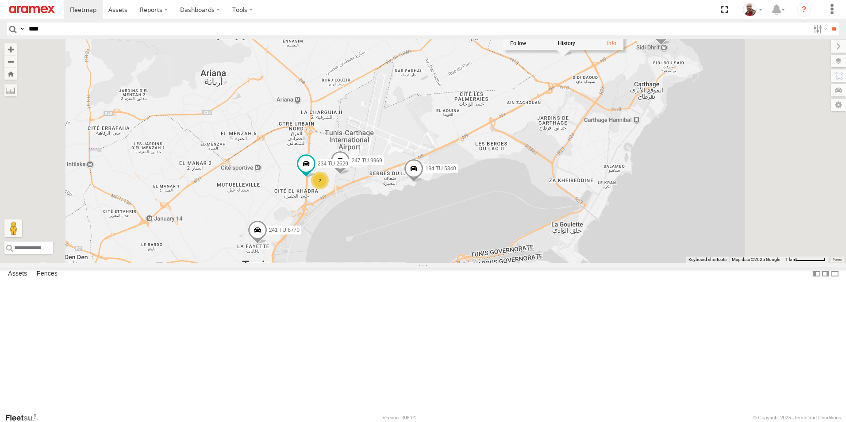
drag, startPoint x: 640, startPoint y: 116, endPoint x: 636, endPoint y: 164, distance: 48.4
click at [636, 164] on div "234 TU 2630 245 TU 9061 245 TU 9062 245 TU 9060 240 TU 779 231 TU 3158 245 TU 9…" at bounding box center [423, 151] width 846 height 224
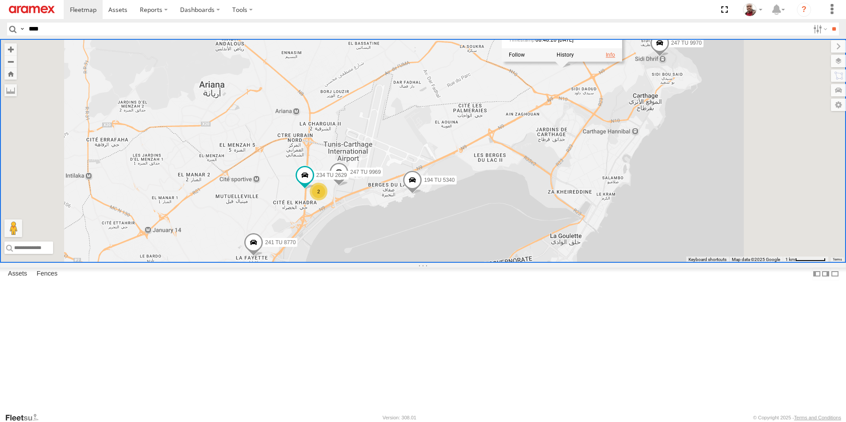
click at [615, 58] on link at bounding box center [610, 55] width 9 height 6
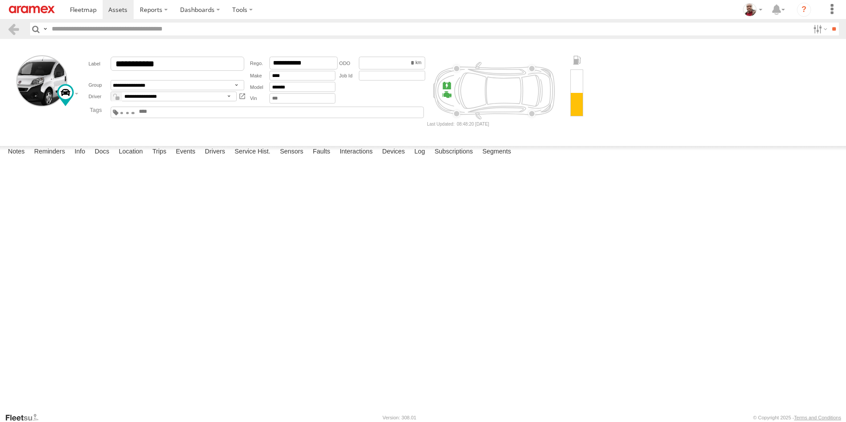
click at [42, 9] on img at bounding box center [32, 10] width 46 height 8
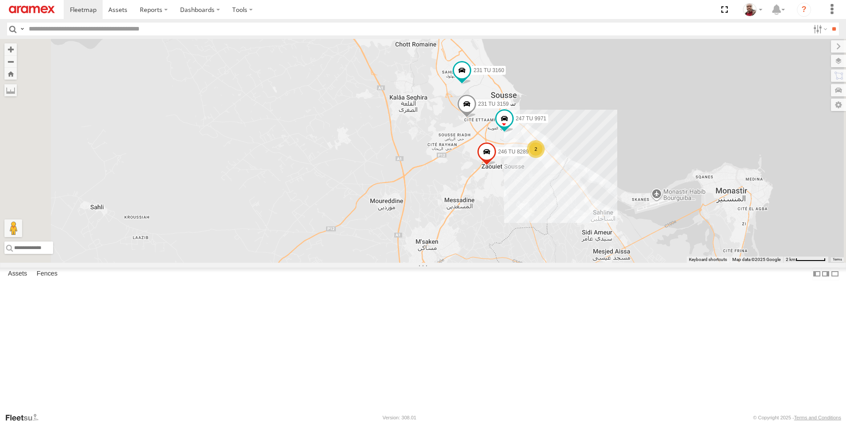
drag, startPoint x: 593, startPoint y: 239, endPoint x: 573, endPoint y: 247, distance: 22.3
click at [573, 247] on div "245 TU 4334 245 TU 4331 247 TU 7028 245 TU 9060 241 TU 8765 234 TU 2630 245 TU …" at bounding box center [423, 151] width 846 height 224
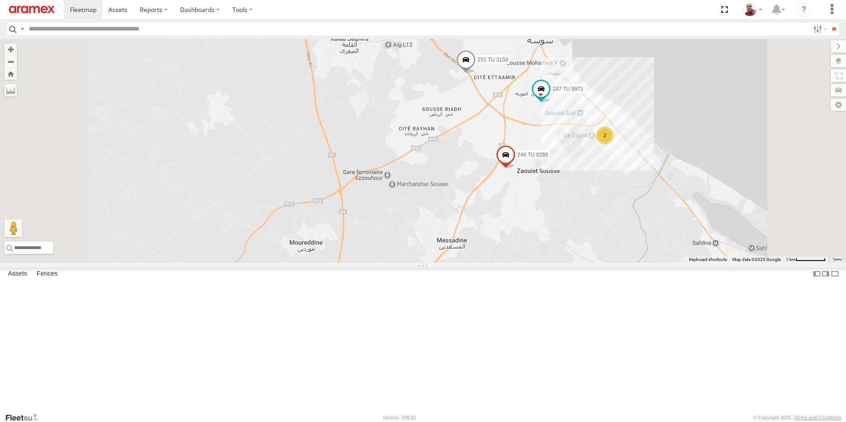
click at [476, 74] on span at bounding box center [465, 62] width 19 height 24
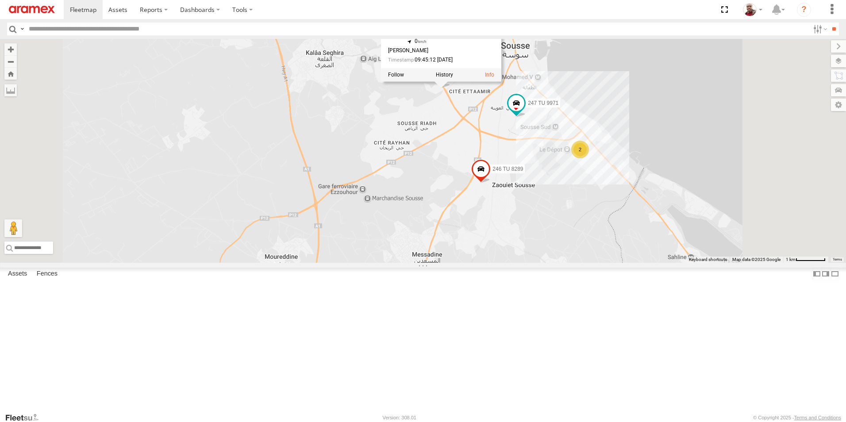
drag, startPoint x: 566, startPoint y: 163, endPoint x: 539, endPoint y: 178, distance: 30.1
click at [539, 178] on div "245 TU 4334 245 TU 4331 247 TU 7028 245 TU 9060 241 TU 8765 234 TU 2630 245 TU …" at bounding box center [423, 151] width 846 height 224
click at [494, 78] on link at bounding box center [489, 75] width 9 height 6
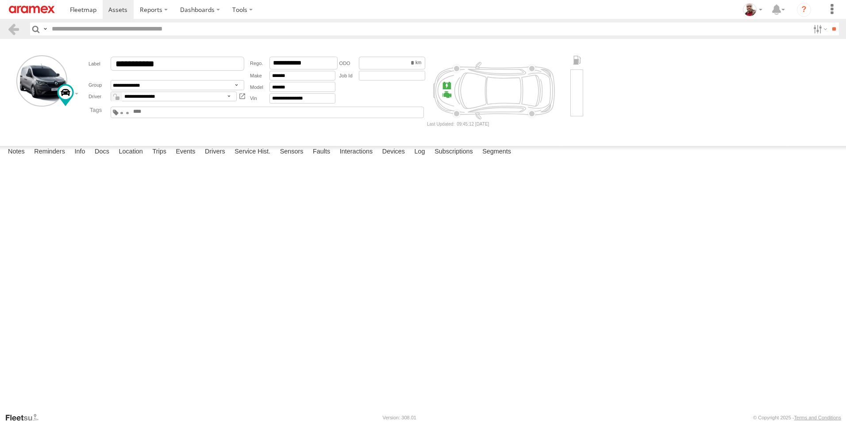
click at [21, 12] on img at bounding box center [32, 10] width 46 height 8
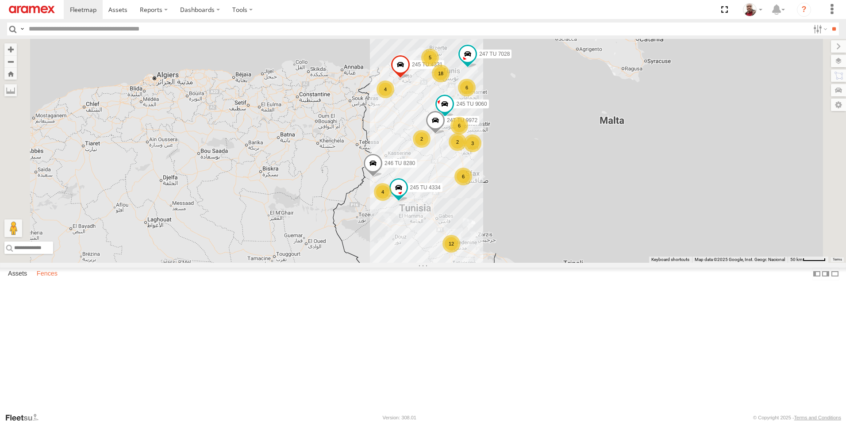
click at [60, 280] on label "Fences" at bounding box center [47, 274] width 30 height 12
click at [0, 0] on div "Aramex [GEOGRAPHIC_DATA]" at bounding box center [0, 0] width 0 height 0
